Goal: Find specific page/section: Find specific page/section

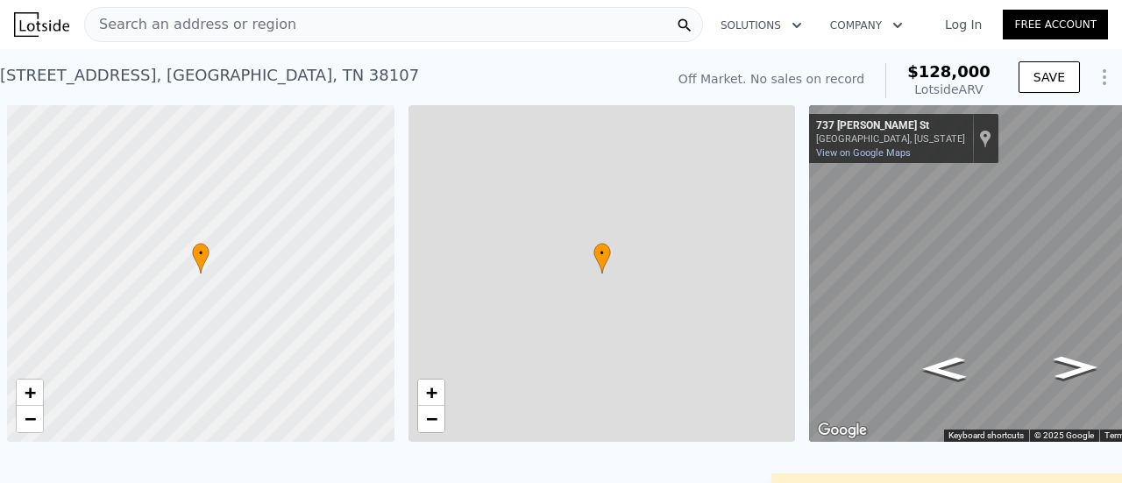
scroll to position [0, 7]
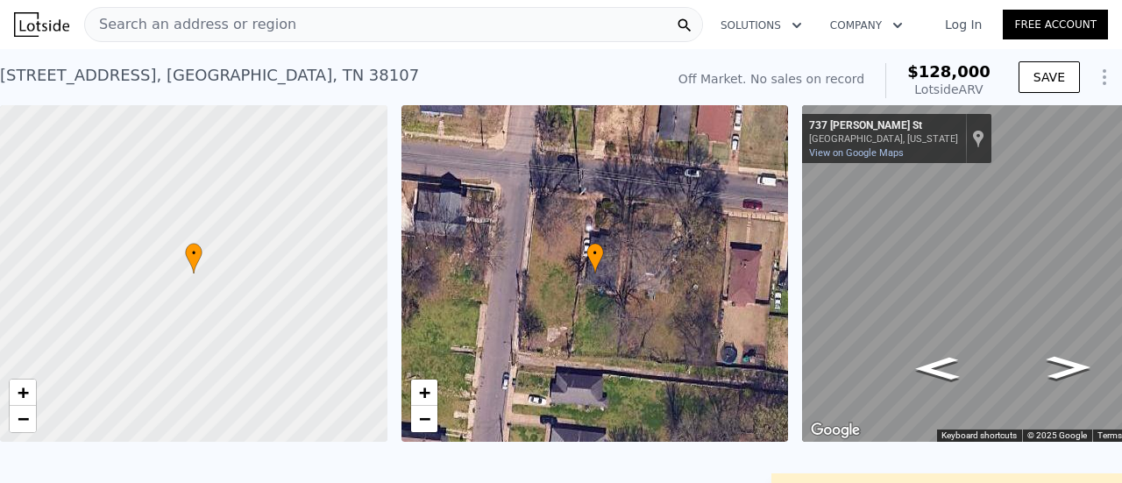
click at [233, 31] on span "Search an address or region" at bounding box center [190, 24] width 211 height 21
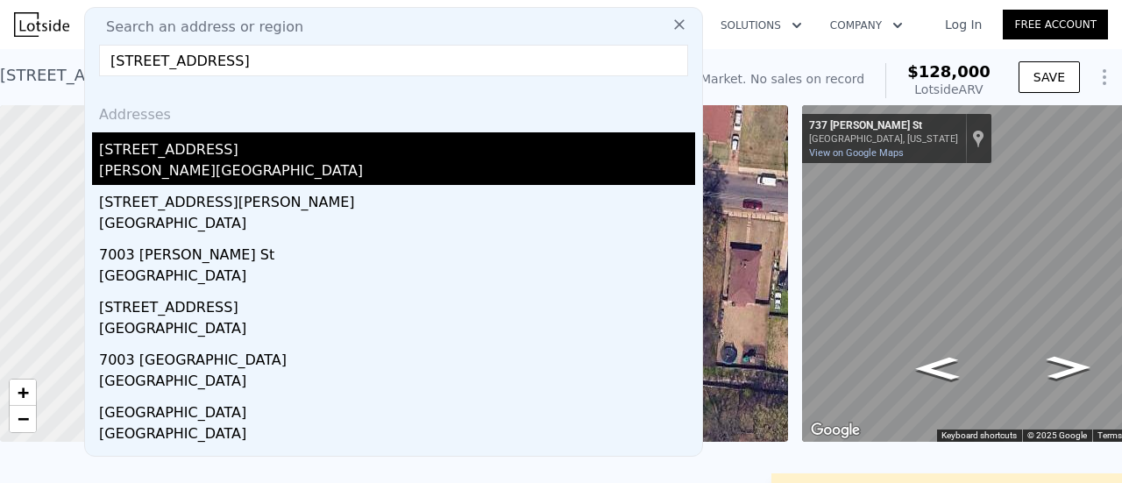
type input "[STREET_ADDRESS]"
click at [170, 160] on div "[PERSON_NAME][GEOGRAPHIC_DATA]" at bounding box center [397, 172] width 596 height 25
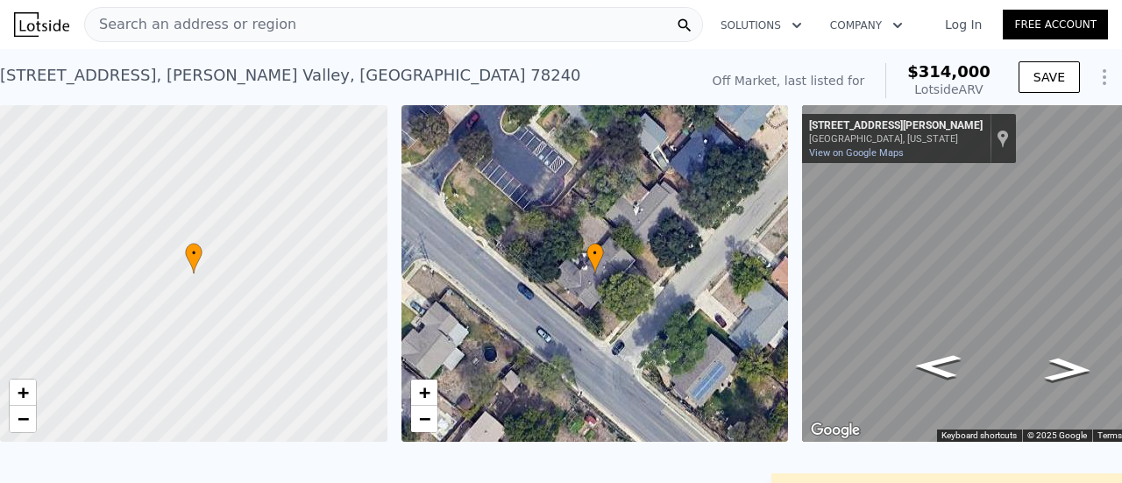
click at [303, 33] on div "Search an address or region" at bounding box center [393, 24] width 619 height 35
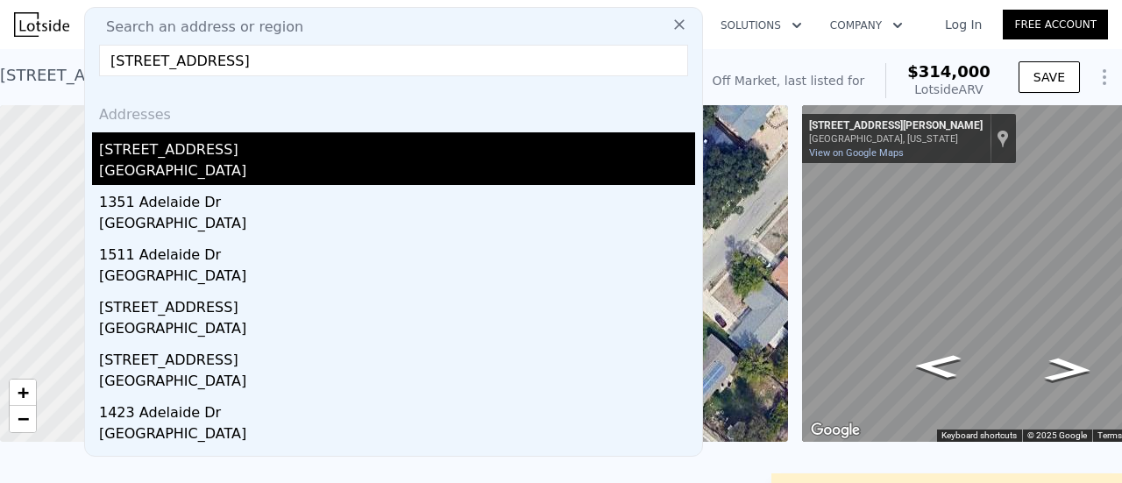
type input "[STREET_ADDRESS]"
click at [238, 153] on div "[STREET_ADDRESS]" at bounding box center [397, 146] width 596 height 28
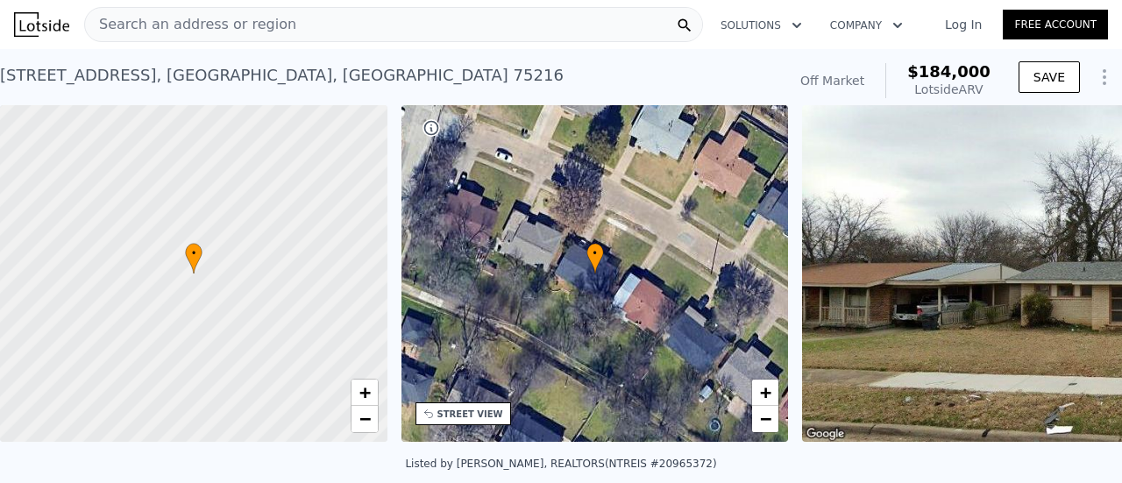
click at [286, 29] on div "Search an address or region" at bounding box center [393, 24] width 619 height 35
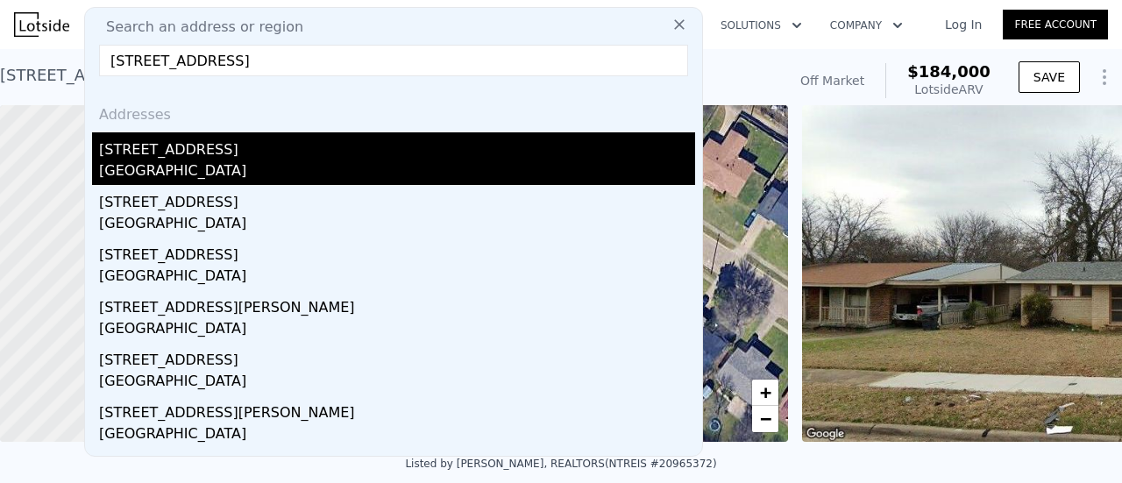
type input "[STREET_ADDRESS]"
click at [172, 150] on div "[STREET_ADDRESS]" at bounding box center [397, 146] width 596 height 28
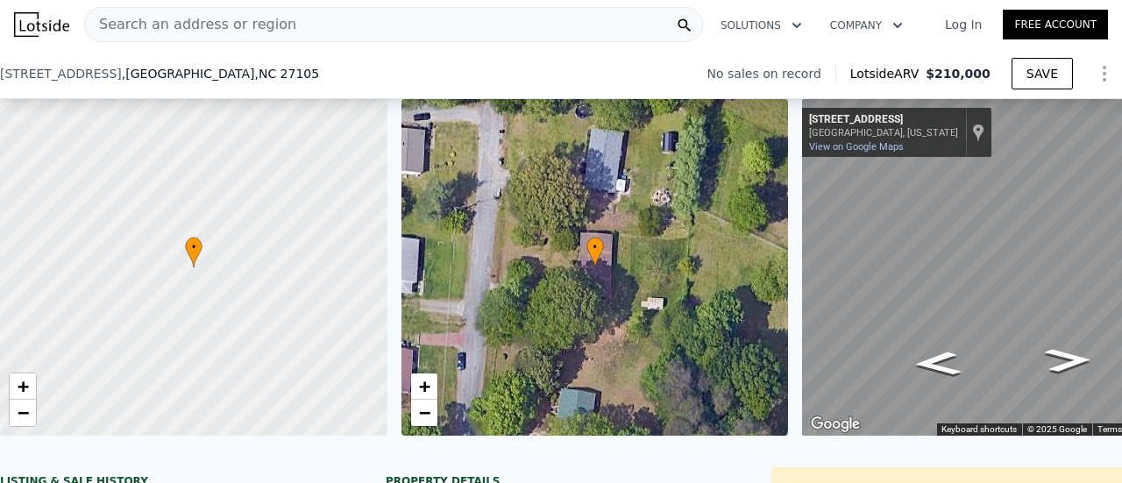
scroll to position [256, 0]
